Goal: Information Seeking & Learning: Learn about a topic

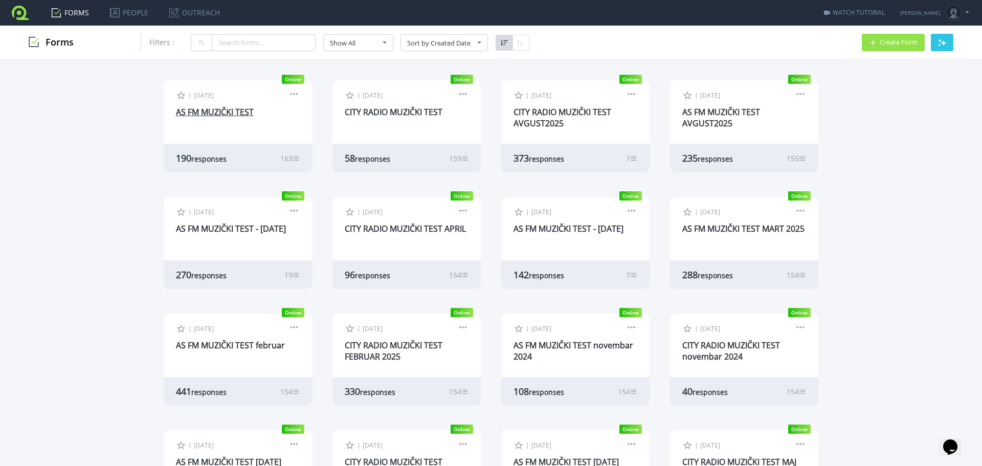
click at [240, 113] on link "AS FM MUZIČKI TEST" at bounding box center [215, 111] width 78 height 11
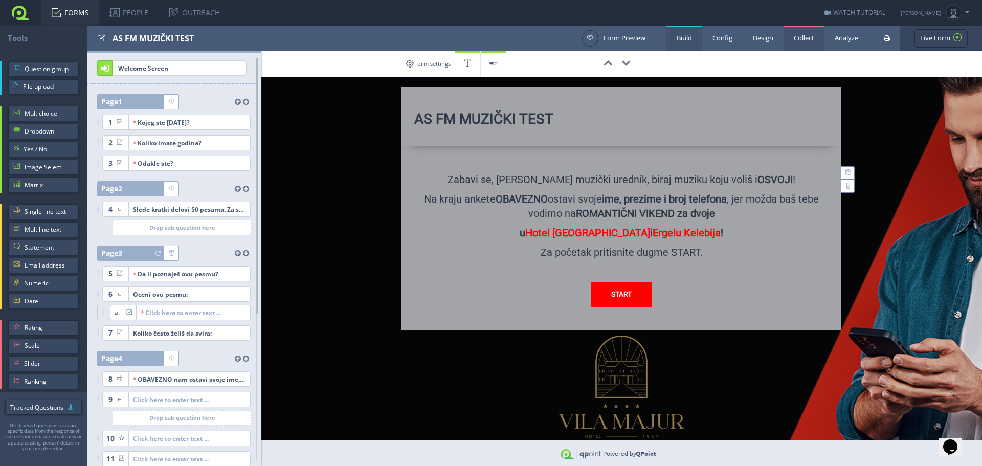
click at [810, 41] on link "Collect" at bounding box center [804, 38] width 41 height 25
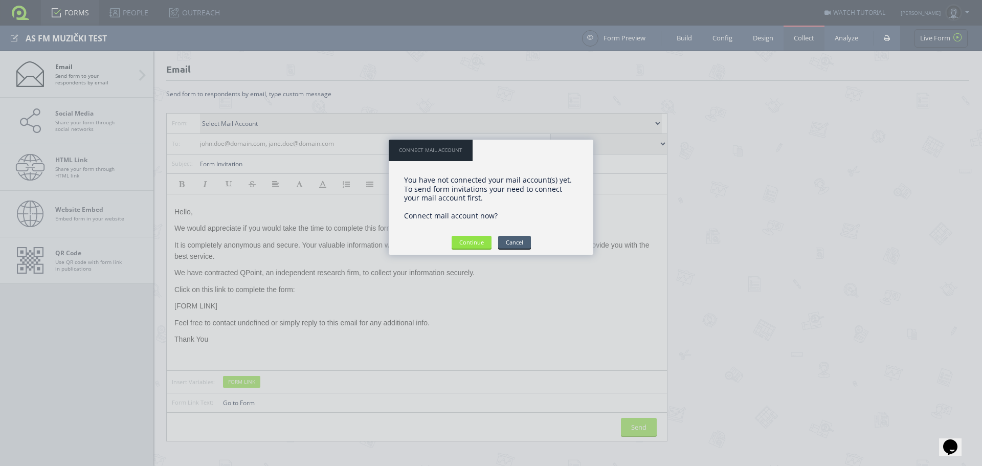
click at [524, 245] on input "Cancel" at bounding box center [514, 242] width 33 height 13
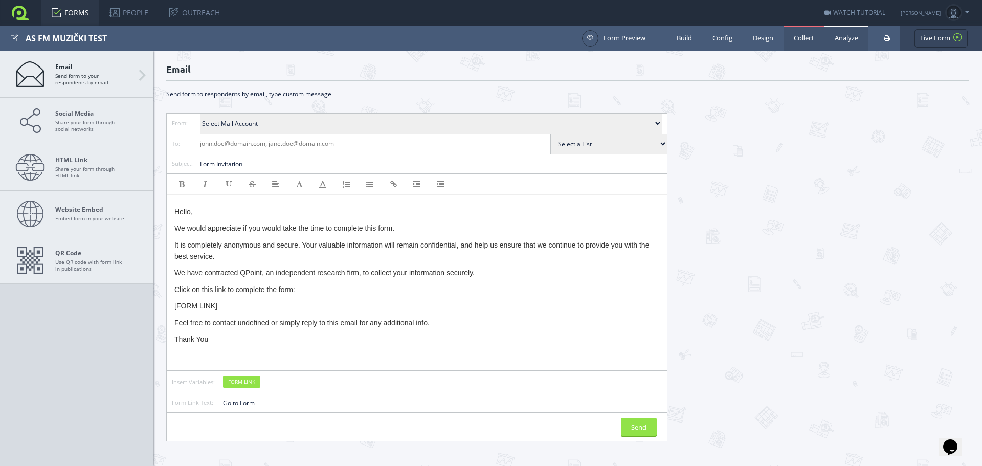
click at [851, 42] on link "Analyze" at bounding box center [847, 38] width 44 height 25
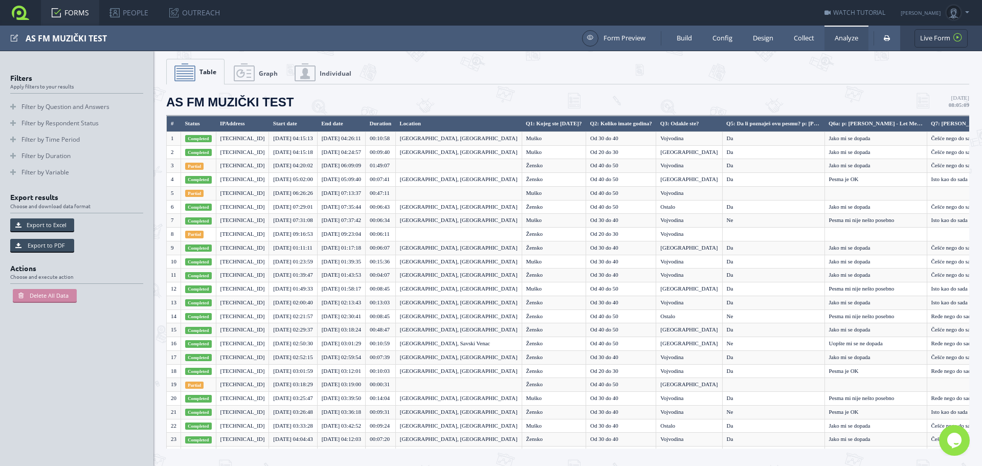
drag, startPoint x: 255, startPoint y: 77, endPoint x: 259, endPoint y: 83, distance: 7.4
click at [255, 77] on link "Graph" at bounding box center [255, 72] width 59 height 26
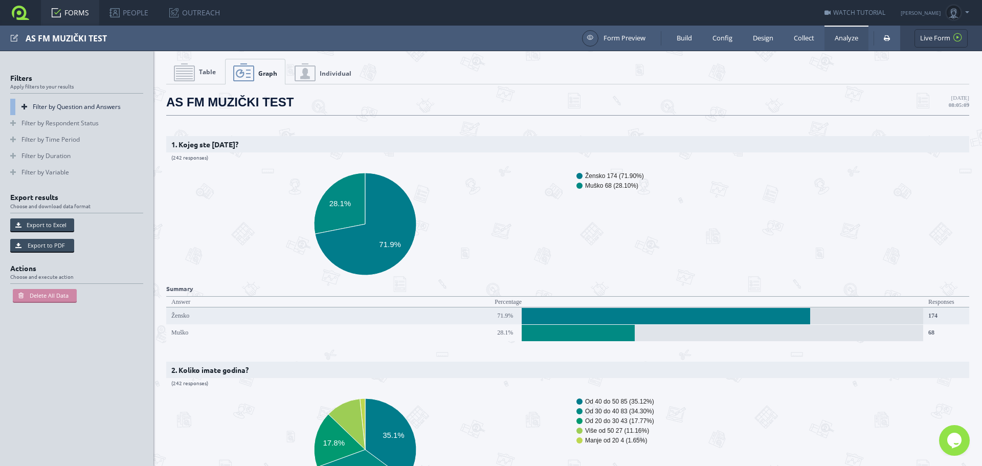
click at [54, 109] on link "Filter by Question and Answers" at bounding box center [76, 107] width 133 height 16
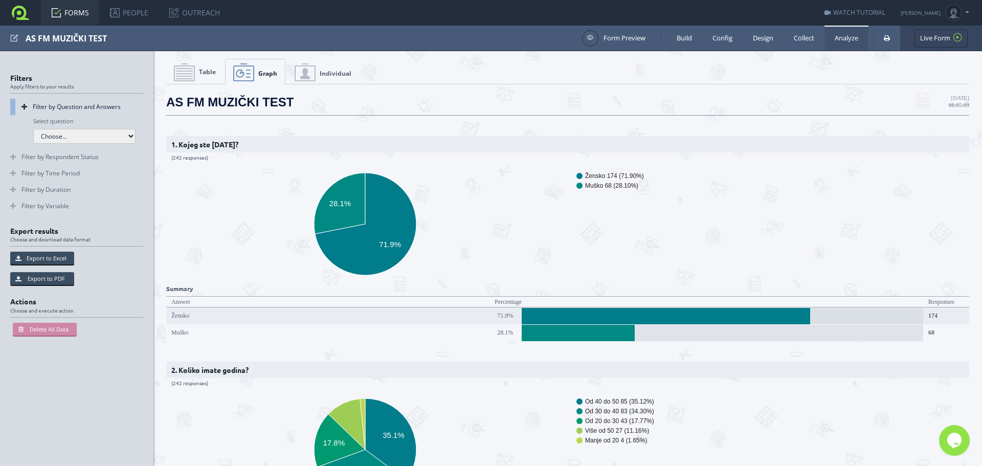
click at [69, 141] on select "Choose... Q1: Kojeg ste [DATE]? Q2: Koliko imate godina? Q3: Odakle ste? Q5: Da…" at bounding box center [84, 136] width 102 height 15
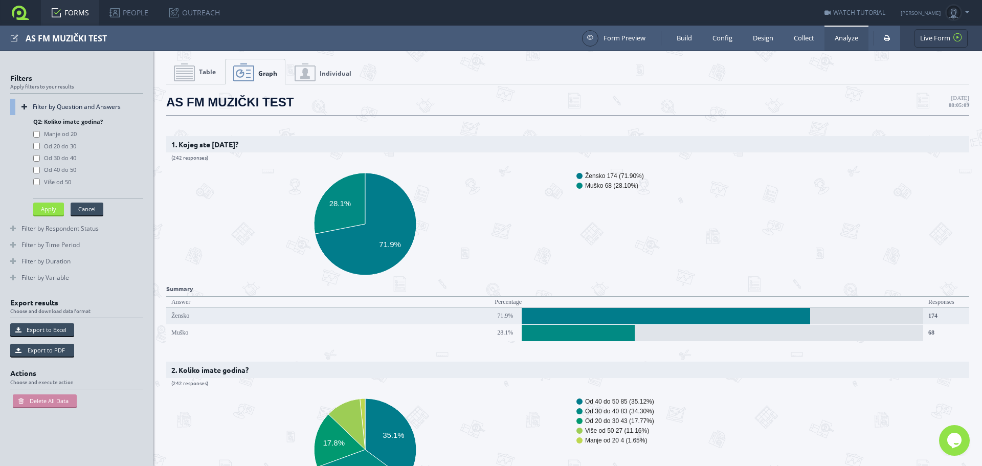
click at [69, 146] on label "Od 20 do 30" at bounding box center [54, 147] width 43 height 8
click at [40, 146] on value\= "Od 20 do 30" at bounding box center [36, 146] width 7 height 7
checkbox value\= "true"
drag, startPoint x: 67, startPoint y: 157, endPoint x: 69, endPoint y: 167, distance: 10.9
click at [66, 157] on label "Od 30 do 40" at bounding box center [54, 158] width 43 height 8
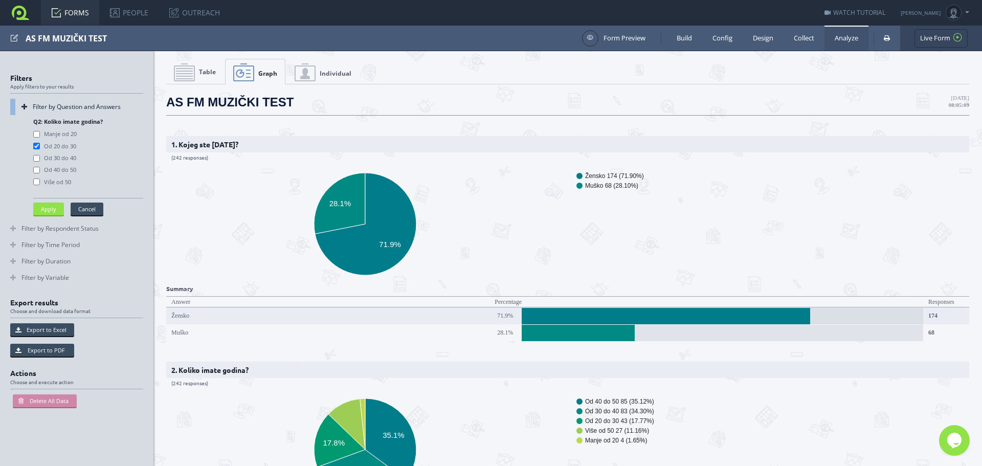
click at [40, 157] on value\= "Od 30 do 40" at bounding box center [36, 158] width 7 height 7
checkbox value\= "true"
click at [69, 167] on label "Od 40 do 50" at bounding box center [54, 170] width 43 height 8
click at [40, 167] on value\= "Od 40 do 50" at bounding box center [36, 170] width 7 height 7
checkbox value\= "true"
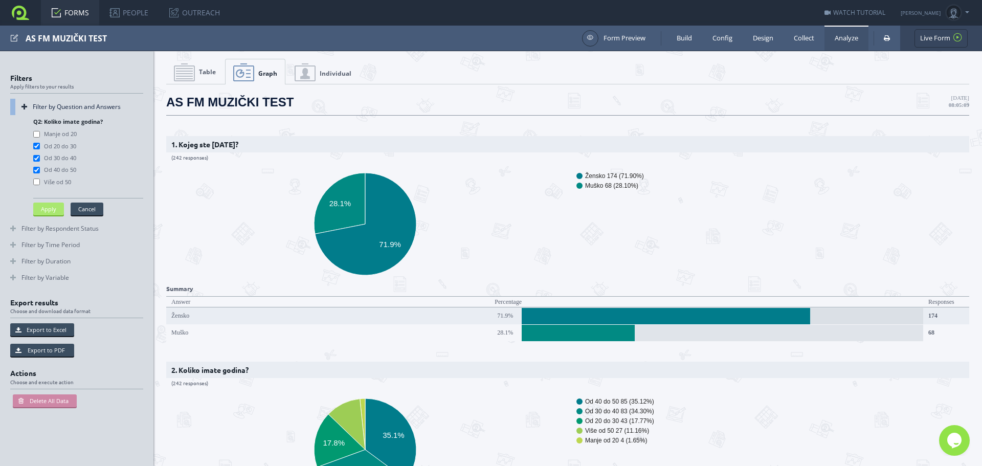
click at [44, 207] on button "Apply" at bounding box center [48, 209] width 31 height 13
select select "-1"
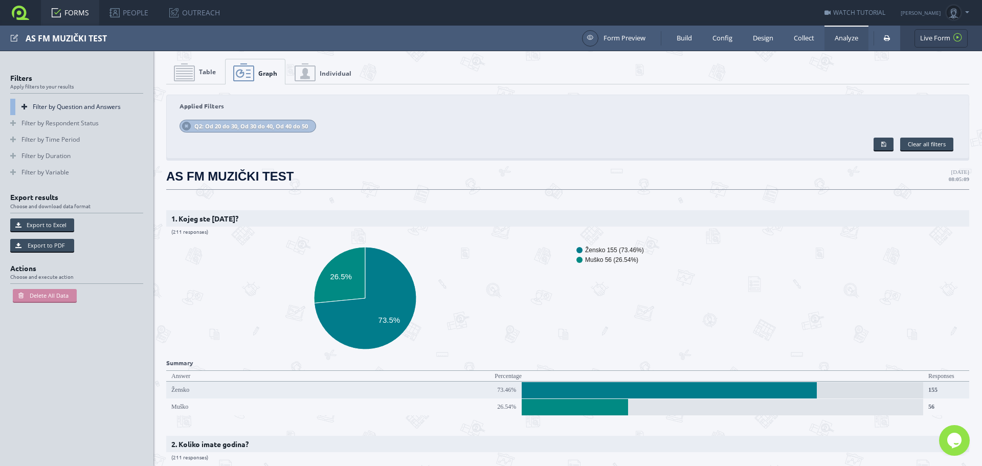
click at [47, 106] on link "Filter by Question and Answers" at bounding box center [76, 107] width 133 height 16
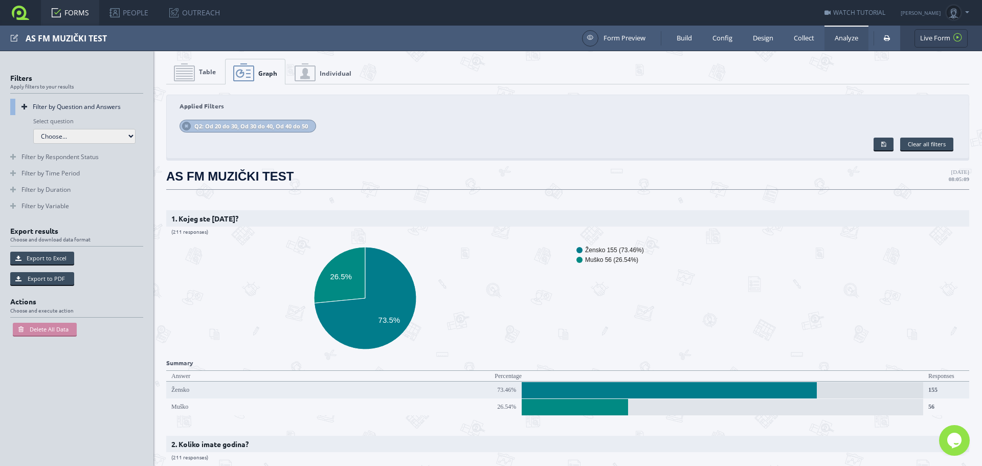
click at [52, 135] on select "Choose... Q1: Kojeg ste [DATE]? Q2: Koliko imate godina? Q3: Odakle ste? Q5: Da…" at bounding box center [84, 136] width 102 height 15
click at [103, 139] on select "Choose... Q1: Kojeg ste [DATE]? Q2: Koliko imate godina? Q3: Odakle ste? Q5: Da…" at bounding box center [84, 136] width 102 height 15
click at [59, 158] on link "Filter by Respondent Status" at bounding box center [76, 157] width 133 height 16
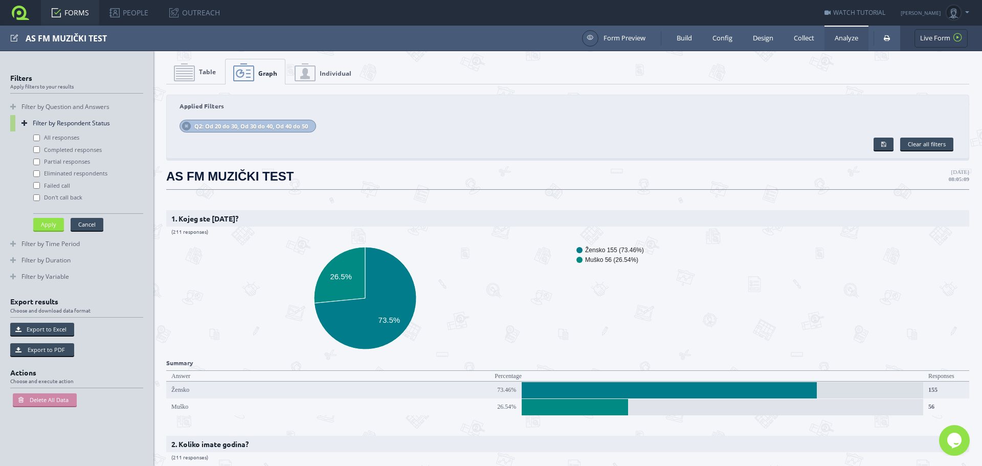
click at [64, 138] on label "All responses" at bounding box center [56, 138] width 46 height 8
click at [40, 138] on input "All responses" at bounding box center [36, 138] width 7 height 7
click at [53, 226] on button "Apply" at bounding box center [48, 224] width 31 height 13
checkbox input "false"
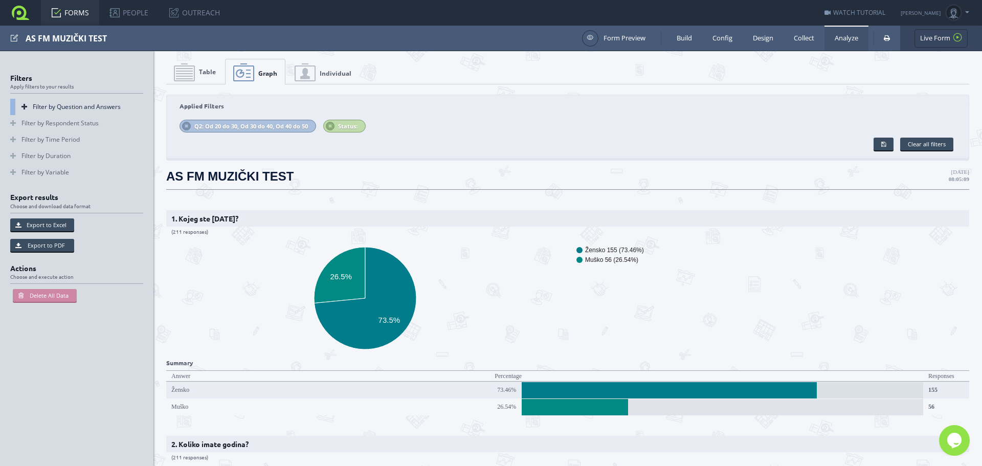
click at [26, 105] on link "Filter by Question and Answers" at bounding box center [76, 107] width 133 height 16
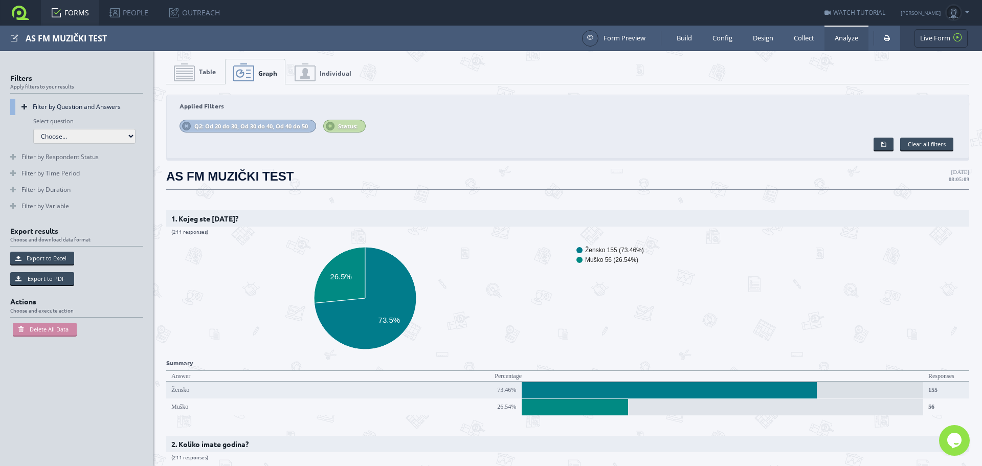
click at [88, 143] on select "Choose... Q1: Kojeg ste [DATE]? Q2: Koliko imate godina? Q3: Odakle ste? Q5: Da…" at bounding box center [84, 136] width 102 height 15
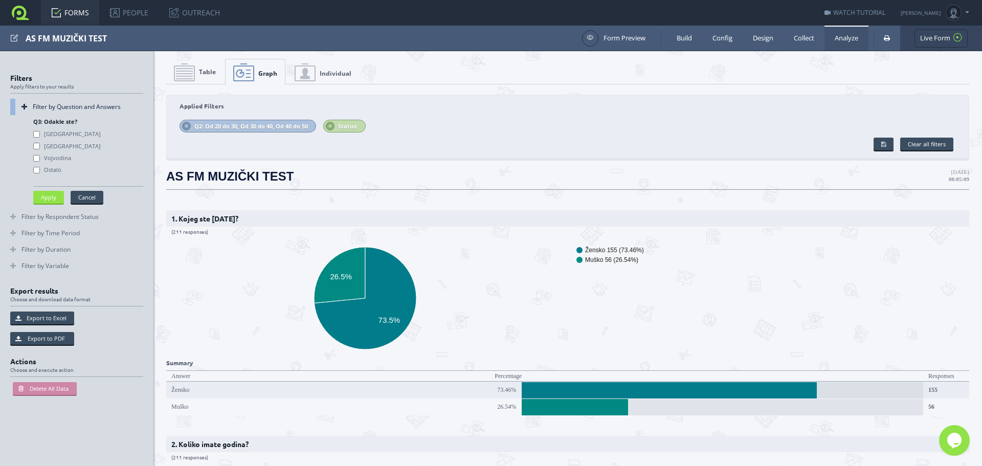
click at [59, 135] on label "[GEOGRAPHIC_DATA]" at bounding box center [67, 134] width 68 height 8
click at [40, 135] on value\= "[GEOGRAPHIC_DATA]" at bounding box center [36, 134] width 7 height 7
checkbox value\= "true"
click at [58, 148] on label "[GEOGRAPHIC_DATA]" at bounding box center [67, 147] width 68 height 8
click at [40, 148] on value\= "[GEOGRAPHIC_DATA]" at bounding box center [36, 146] width 7 height 7
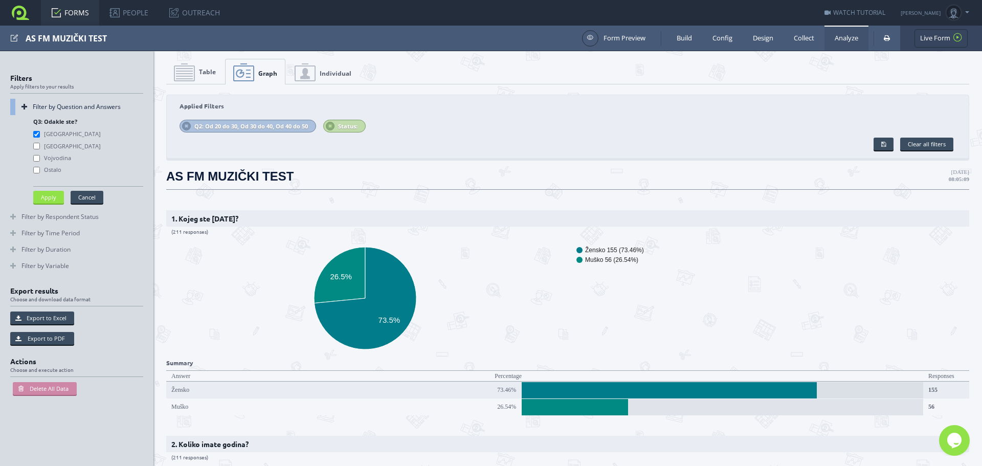
checkbox value\= "true"
click at [60, 157] on label "Vojvodina" at bounding box center [52, 158] width 38 height 8
click at [40, 157] on value\= "Vojvodina" at bounding box center [36, 158] width 7 height 7
checkbox value\= "true"
click at [54, 197] on button "Apply" at bounding box center [48, 197] width 31 height 13
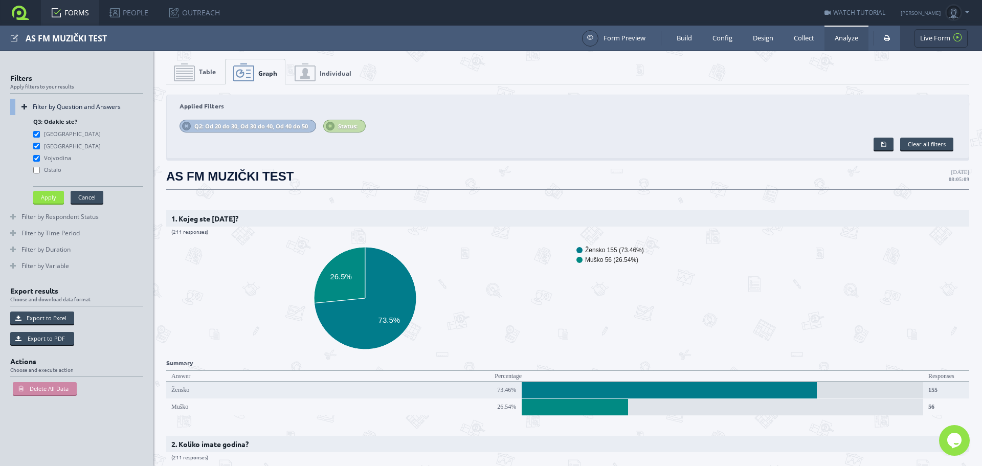
select select "-1"
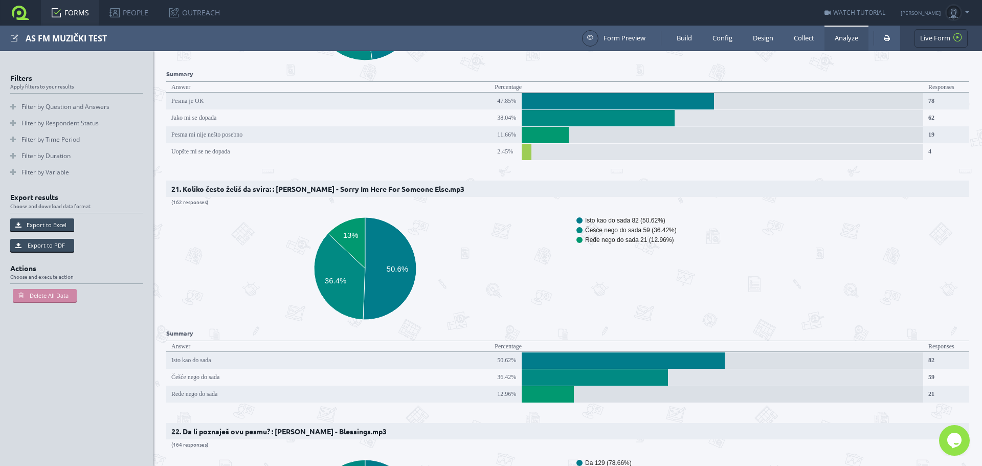
scroll to position [5320, 0]
